Goal: Feedback & Contribution: Leave review/rating

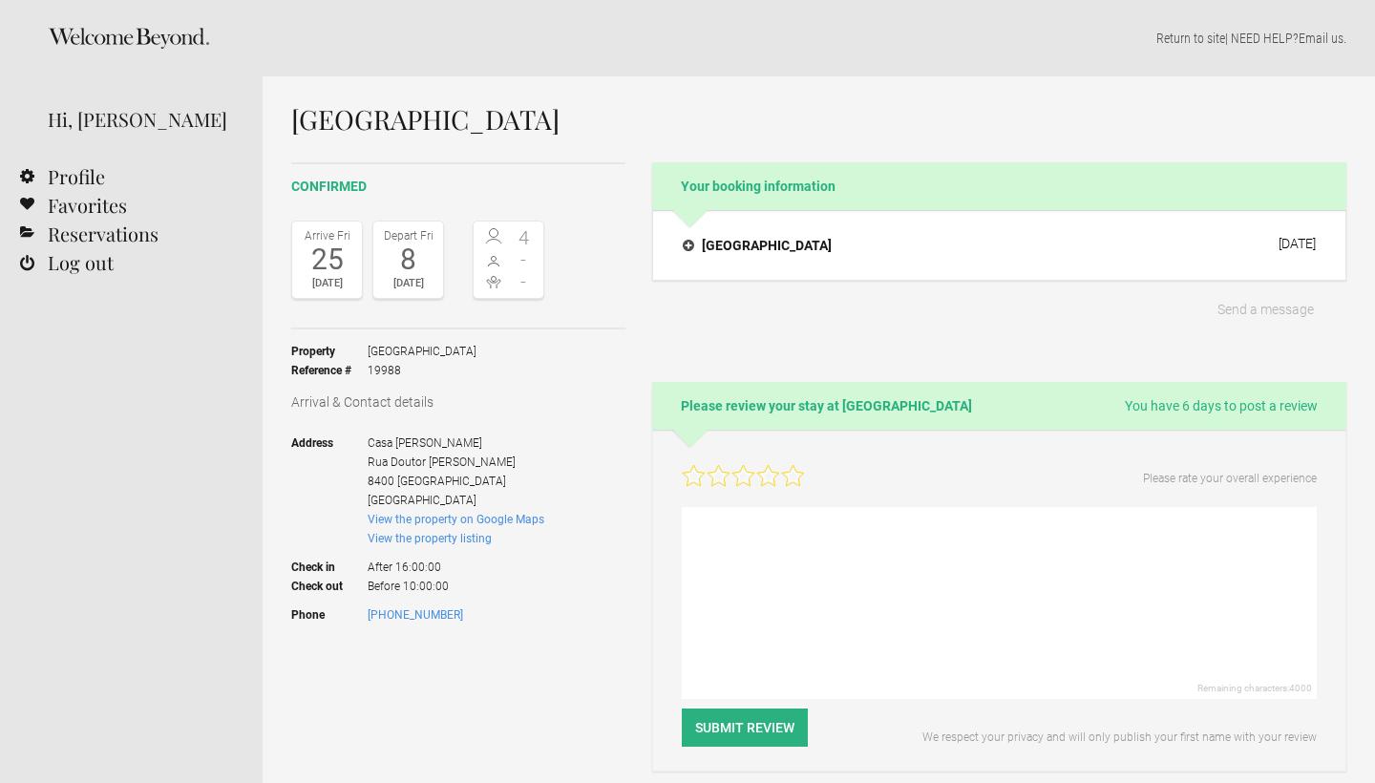
select select "EUR"
click at [797, 477] on icon at bounding box center [792, 475] width 22 height 21
click at [754, 545] on textarea at bounding box center [999, 603] width 635 height 192
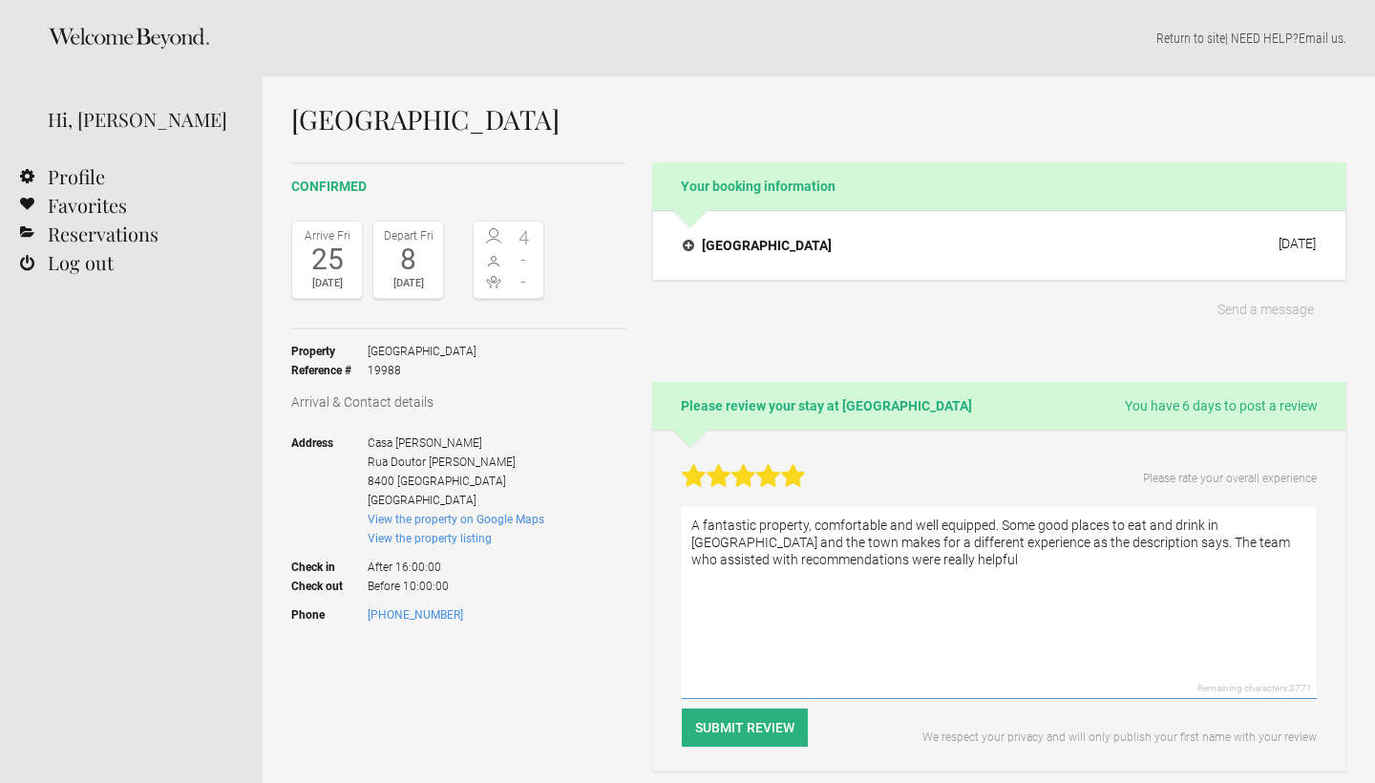
click at [992, 529] on textarea "A fantastic property, comfortable and well equipped. Some good places to eat an…" at bounding box center [999, 603] width 635 height 192
click at [1087, 554] on textarea "A fantastic property, comfortable and well equipped which made for a very pleas…" at bounding box center [999, 603] width 635 height 192
click at [958, 536] on textarea "A fantastic property, comfortable and well equipped which made for a very pleas…" at bounding box center [999, 603] width 635 height 192
click at [1152, 539] on textarea "A fantastic property, comfortable and well equipped which made for a very pleas…" at bounding box center [999, 603] width 635 height 192
click at [743, 576] on textarea "A fantastic property, comfortable and well equipped which made for a very pleas…" at bounding box center [999, 603] width 635 height 192
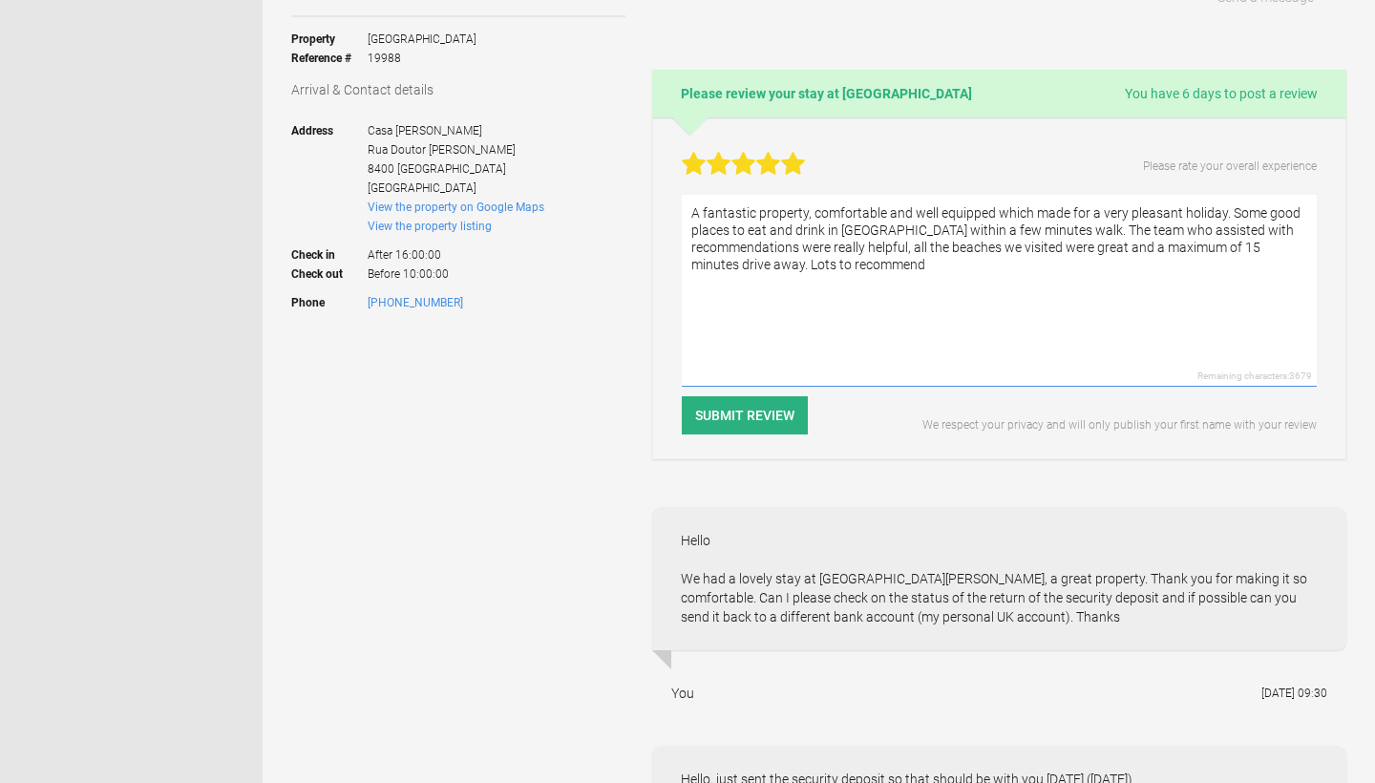
scroll to position [245, 0]
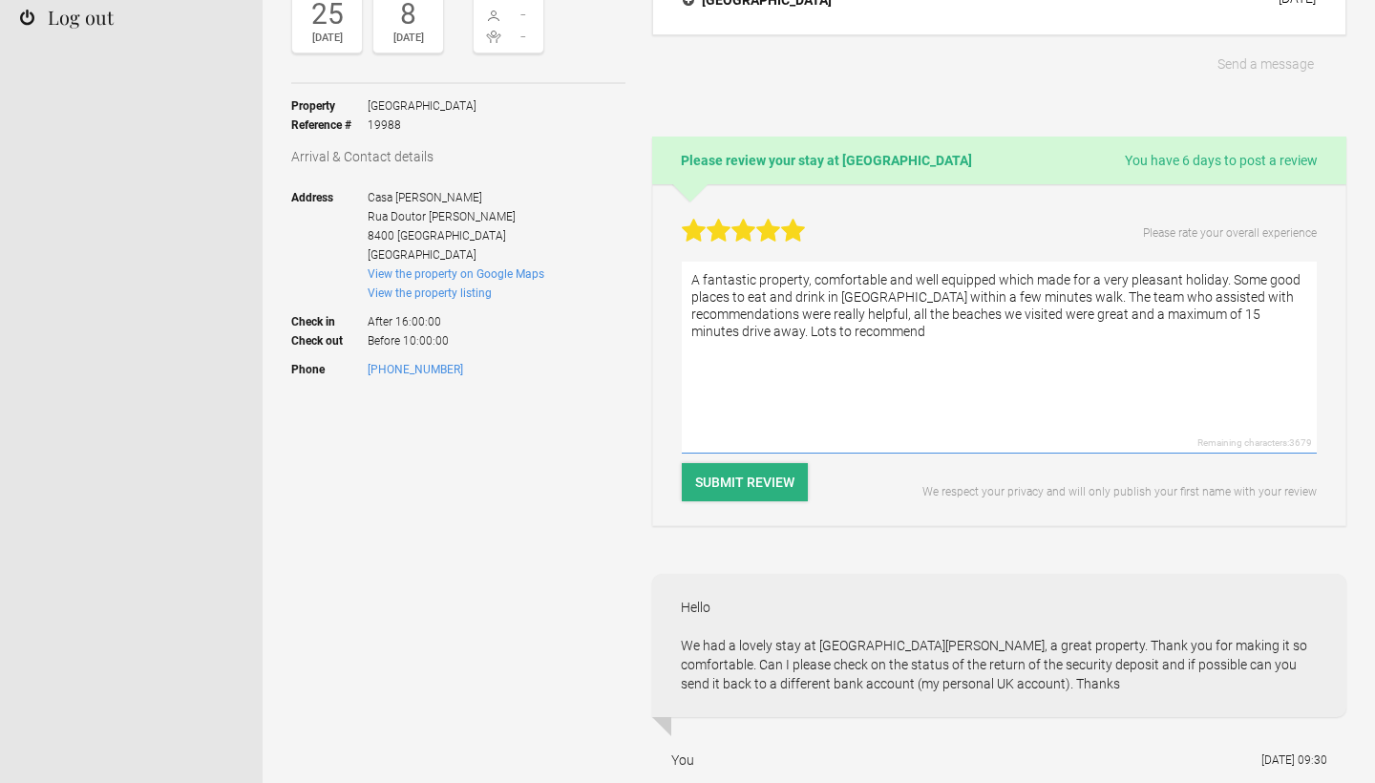
type textarea "A fantastic property, comfortable and well equipped which made for a very pleas…"
click at [726, 488] on button "Submit Review" at bounding box center [745, 482] width 126 height 38
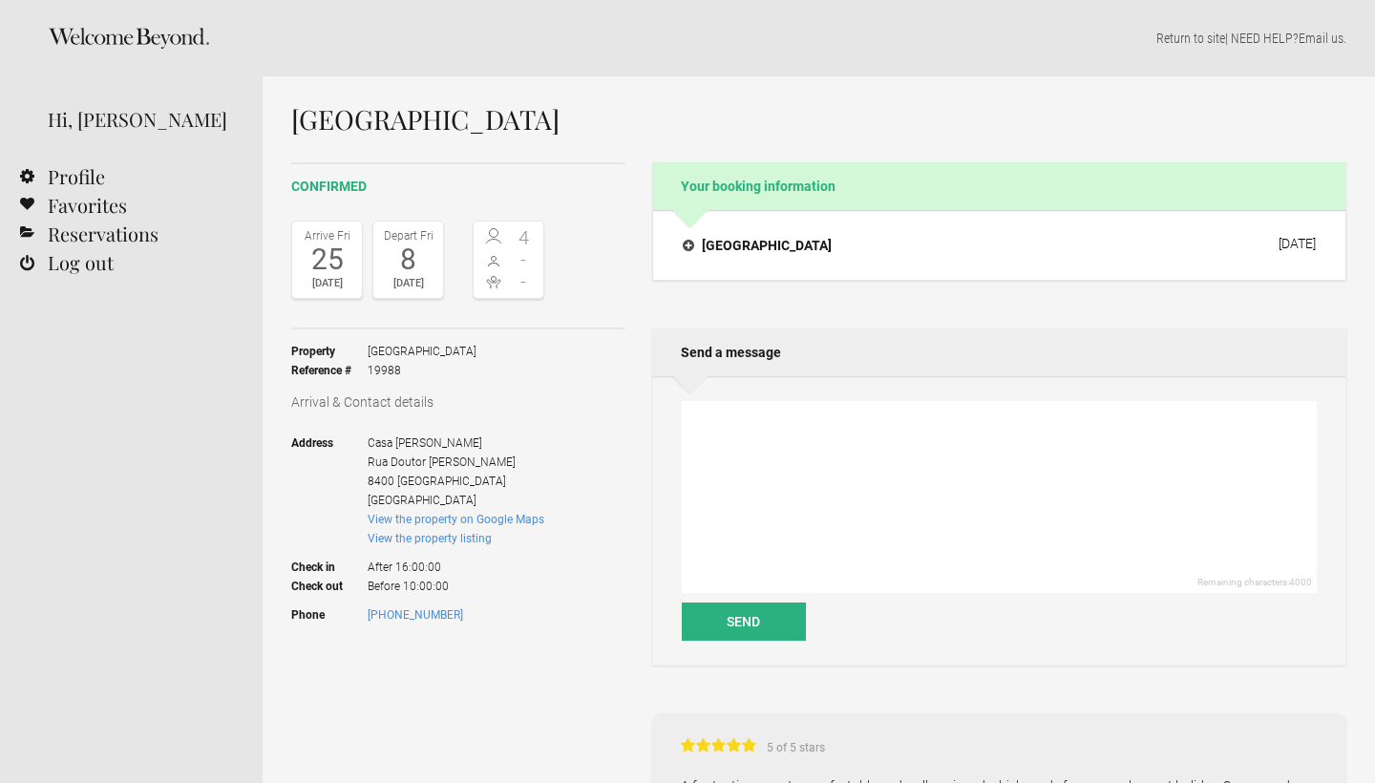
select select "EUR"
click at [376, 116] on h1 "[GEOGRAPHIC_DATA]" at bounding box center [818, 119] width 1055 height 29
click at [118, 25] on div at bounding box center [131, 38] width 263 height 76
click at [115, 42] on icon at bounding box center [127, 38] width 157 height 21
